Goal: Entertainment & Leisure: Consume media (video, audio)

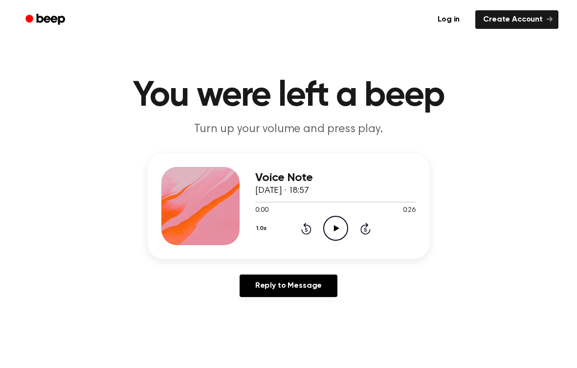
click at [322, 223] on div "1.0x Rewind 5 seconds Play Audio Skip 5 seconds" at bounding box center [335, 228] width 160 height 25
click at [336, 229] on icon at bounding box center [335, 228] width 5 height 6
click at [331, 226] on icon "Pause Audio" at bounding box center [335, 228] width 25 height 25
click at [334, 231] on icon "Play Audio" at bounding box center [335, 228] width 25 height 25
click at [352, 198] on span at bounding box center [353, 202] width 8 height 8
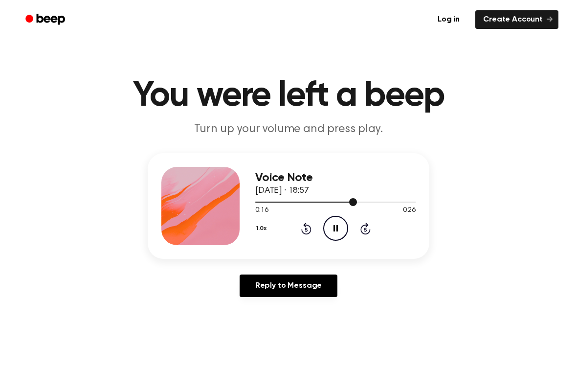
click at [307, 226] on icon "Rewind 5 seconds" at bounding box center [306, 228] width 11 height 13
click at [301, 230] on icon "Rewind 5 seconds" at bounding box center [306, 228] width 11 height 13
click at [341, 229] on icon "Pause Audio" at bounding box center [335, 228] width 25 height 25
click at [325, 225] on icon "Play Audio" at bounding box center [335, 228] width 25 height 25
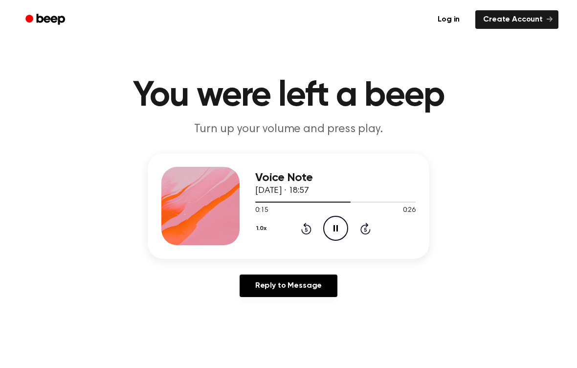
click at [330, 227] on icon "Pause Audio" at bounding box center [335, 228] width 25 height 25
click at [341, 226] on icon "Play Audio" at bounding box center [335, 228] width 25 height 25
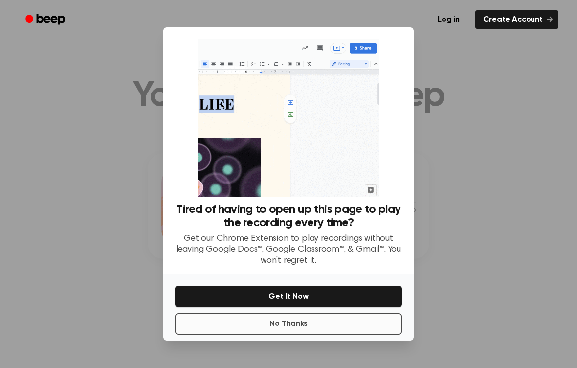
click at [333, 326] on button "No Thanks" at bounding box center [288, 324] width 227 height 22
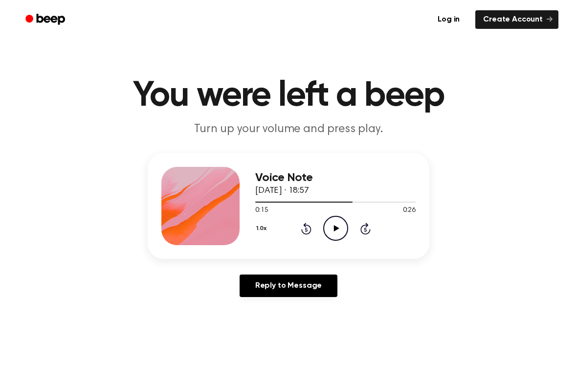
click at [331, 224] on icon "Play Audio" at bounding box center [335, 228] width 25 height 25
click at [336, 231] on icon "Pause Audio" at bounding box center [335, 228] width 25 height 25
click at [337, 223] on icon "Play Audio" at bounding box center [335, 228] width 25 height 25
click at [335, 224] on icon "Pause Audio" at bounding box center [335, 228] width 25 height 25
click at [332, 229] on icon "Play Audio" at bounding box center [335, 228] width 25 height 25
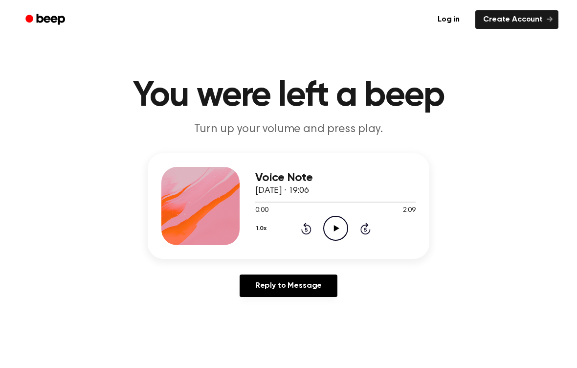
click at [334, 223] on icon "Play Audio" at bounding box center [335, 228] width 25 height 25
click at [332, 233] on icon "Pause Audio" at bounding box center [335, 228] width 25 height 25
click at [337, 221] on icon "Play Audio" at bounding box center [335, 228] width 25 height 25
click at [332, 218] on icon "Pause Audio" at bounding box center [335, 228] width 25 height 25
click at [336, 231] on icon "Play Audio" at bounding box center [335, 228] width 25 height 25
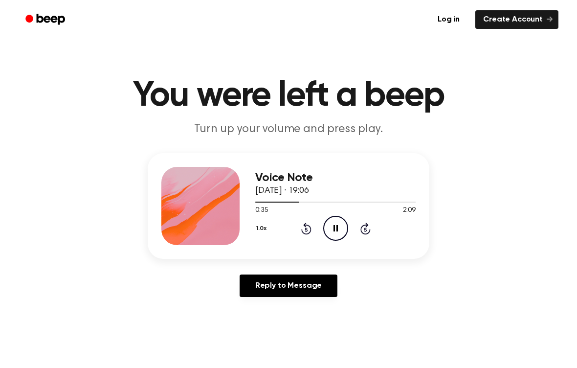
click at [337, 221] on icon "Pause Audio" at bounding box center [335, 228] width 25 height 25
click at [340, 232] on icon "Play Audio" at bounding box center [335, 228] width 25 height 25
click at [321, 234] on div "1.0x Rewind 5 seconds Pause Audio Skip 5 seconds" at bounding box center [335, 228] width 160 height 25
click at [340, 230] on icon "Pause Audio" at bounding box center [335, 228] width 25 height 25
click at [330, 237] on icon "Play Audio" at bounding box center [335, 228] width 25 height 25
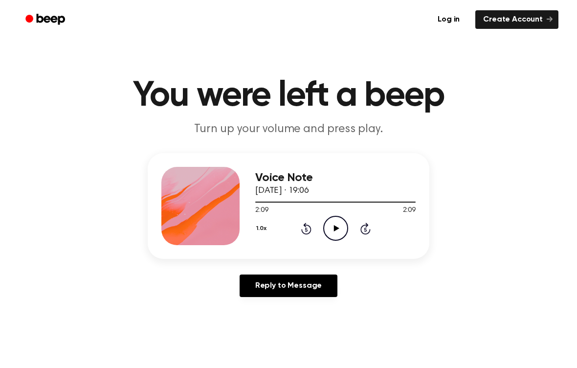
click at [28, 1] on div "Log in Create Account" at bounding box center [289, 19] width 540 height 39
click at [336, 227] on icon at bounding box center [335, 228] width 5 height 6
click at [335, 223] on icon "Pause Audio" at bounding box center [335, 228] width 25 height 25
click at [336, 228] on icon at bounding box center [335, 228] width 5 height 6
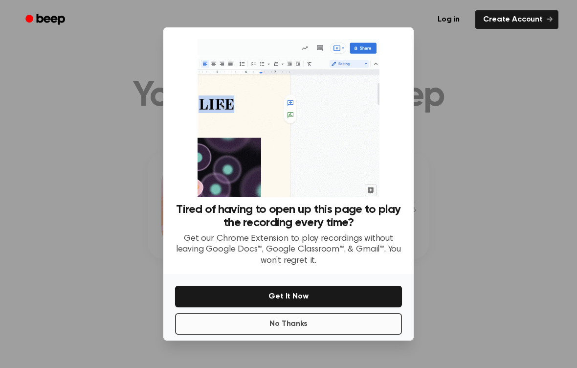
click at [355, 313] on button "No Thanks" at bounding box center [288, 324] width 227 height 22
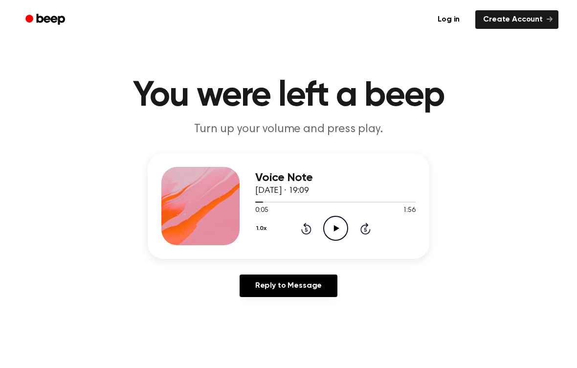
click at [340, 232] on icon "Play Audio" at bounding box center [335, 228] width 25 height 25
click at [336, 228] on icon at bounding box center [335, 228] width 4 height 6
click at [337, 228] on icon at bounding box center [335, 228] width 5 height 6
click at [336, 219] on icon "Pause Audio" at bounding box center [335, 228] width 25 height 25
click at [339, 231] on icon "Play Audio" at bounding box center [335, 228] width 25 height 25
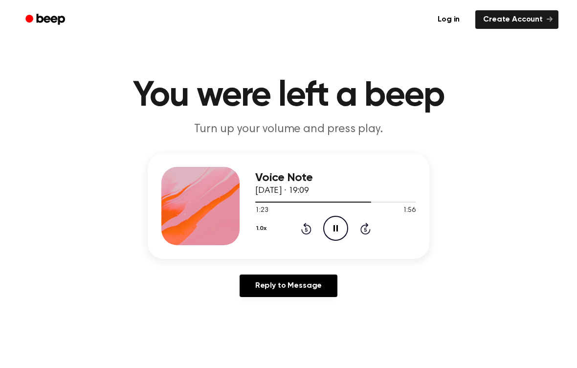
click at [336, 230] on icon at bounding box center [335, 228] width 4 height 6
click at [339, 233] on icon "Play Audio" at bounding box center [335, 228] width 25 height 25
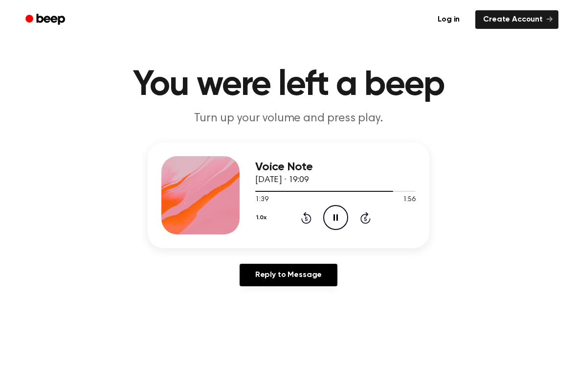
scroll to position [17, 0]
